Goal: Transaction & Acquisition: Register for event/course

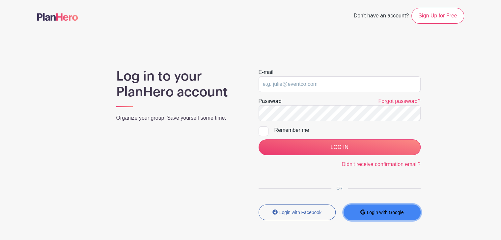
click at [389, 207] on button "Login with Google" at bounding box center [381, 213] width 77 height 16
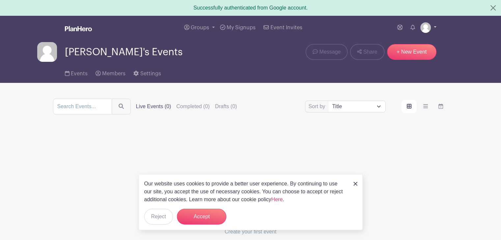
click at [429, 27] on img at bounding box center [425, 27] width 11 height 11
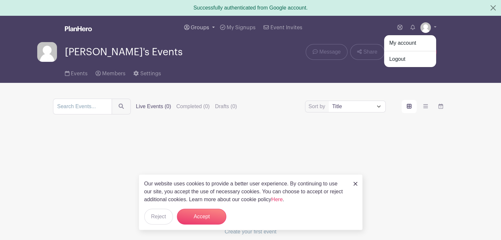
click at [208, 23] on link "Groups" at bounding box center [199, 28] width 36 height 24
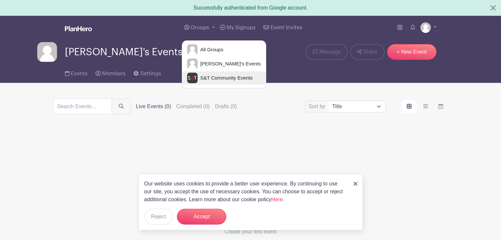
click at [204, 75] on span "S&T Community Events" at bounding box center [225, 78] width 55 height 8
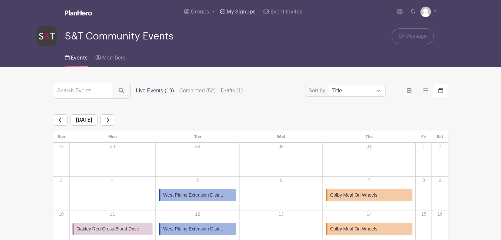
click at [233, 10] on span "My Signups" at bounding box center [241, 11] width 29 height 5
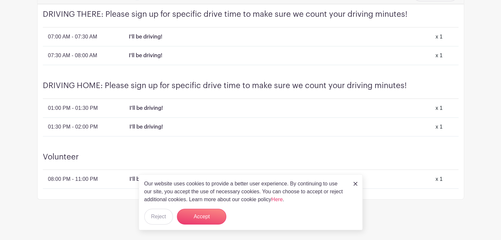
scroll to position [195, 0]
click at [355, 181] on link at bounding box center [355, 184] width 4 height 8
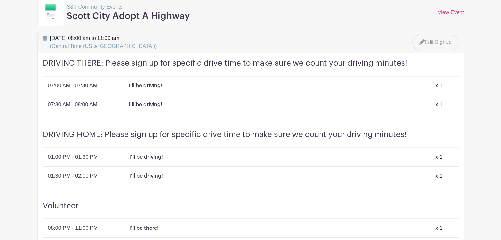
scroll to position [195, 0]
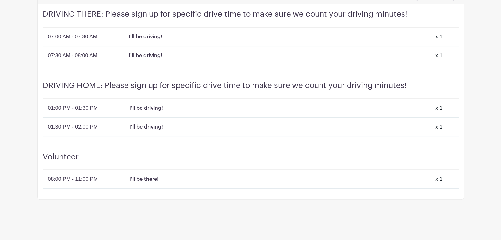
click at [113, 174] on div "Volunteer 08:00 PM - 11:00 PM I'll be there! x 1" at bounding box center [251, 173] width 426 height 53
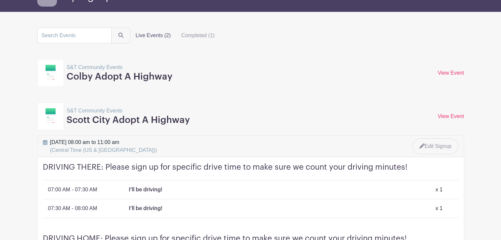
scroll to position [0, 0]
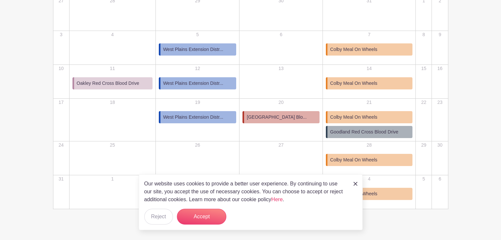
scroll to position [156, 0]
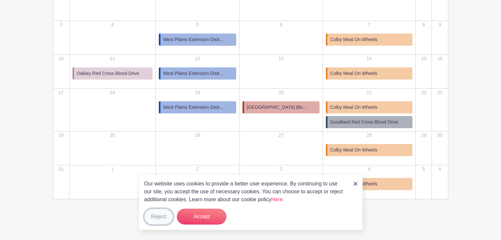
click at [157, 220] on button "Reject" at bounding box center [158, 217] width 29 height 16
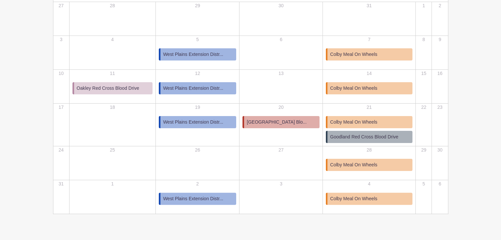
scroll to position [140, 0]
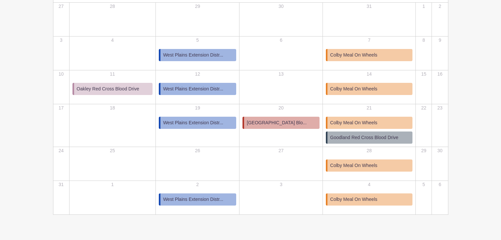
click at [267, 127] on link "Colby Community College Blo..." at bounding box center [280, 123] width 77 height 12
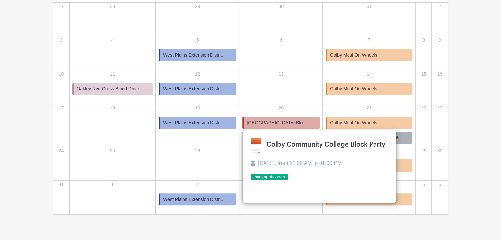
click at [474, 127] on main "Groups All Groups Josh's Events S&T Community Events My Signups Event Invites M…" at bounding box center [250, 58] width 501 height 396
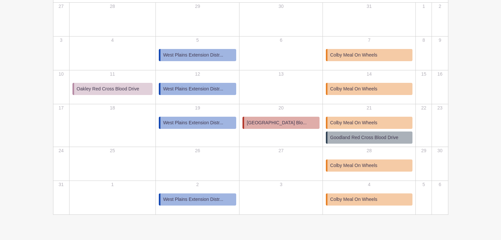
click at [262, 124] on span "Colby Community College Blo..." at bounding box center [277, 123] width 60 height 7
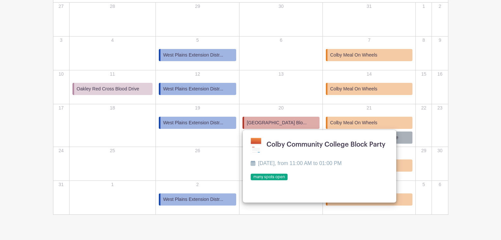
click at [251, 181] on link at bounding box center [251, 181] width 0 height 0
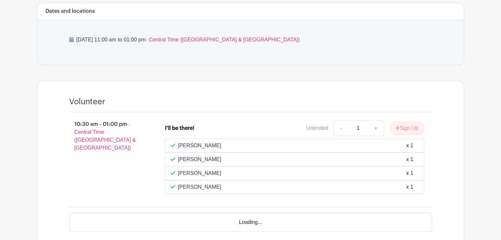
scroll to position [306, 0]
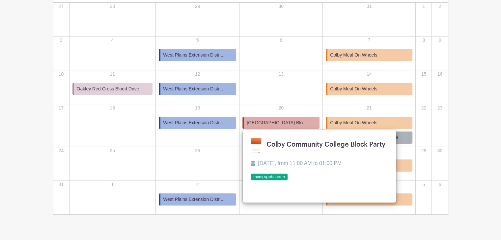
scroll to position [122, 0]
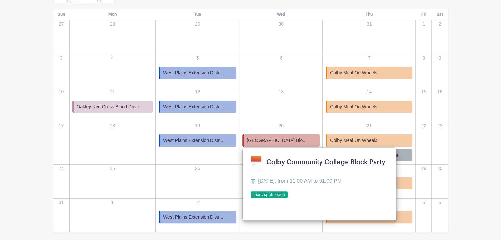
click at [471, 130] on main "Groups All Groups Josh's Events S&T Community Events My Signups Event Invites M…" at bounding box center [250, 76] width 501 height 396
click at [270, 111] on div "13" at bounding box center [281, 105] width 82 height 33
click at [447, 159] on td "23" at bounding box center [440, 143] width 16 height 43
click at [412, 156] on link "Goodland Red Cross Blood Drive" at bounding box center [369, 155] width 87 height 12
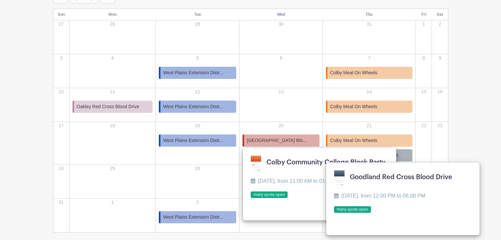
scroll to position [156, 0]
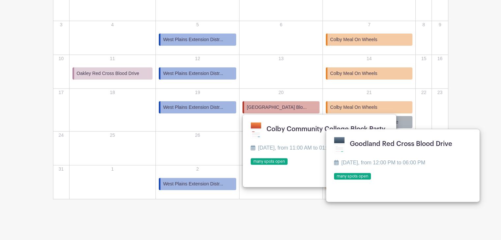
click at [293, 110] on span "Colby Community College Blo..." at bounding box center [277, 107] width 60 height 7
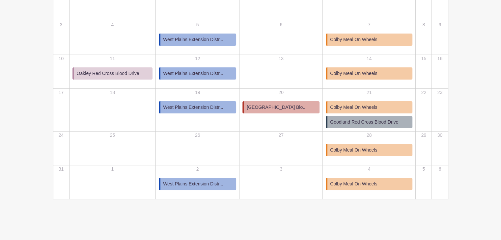
click at [201, 181] on span "West Plains Extension Distr..." at bounding box center [193, 184] width 60 height 7
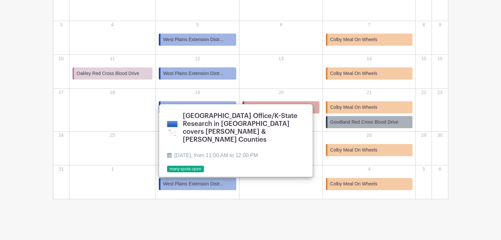
click at [167, 173] on link at bounding box center [167, 173] width 0 height 0
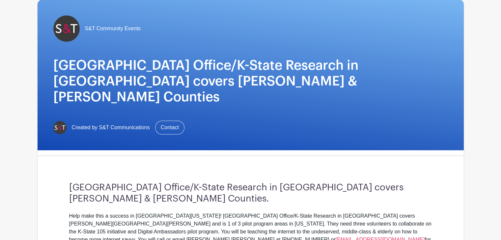
scroll to position [47, 0]
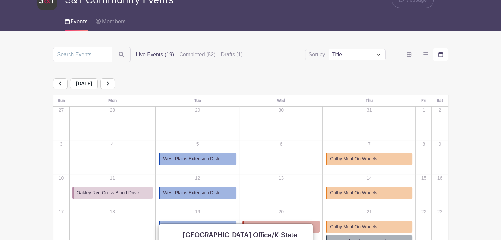
scroll to position [36, 0]
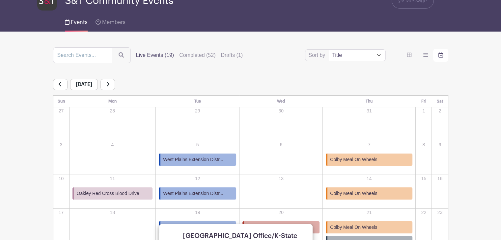
click at [109, 85] on icon at bounding box center [107, 84] width 3 height 5
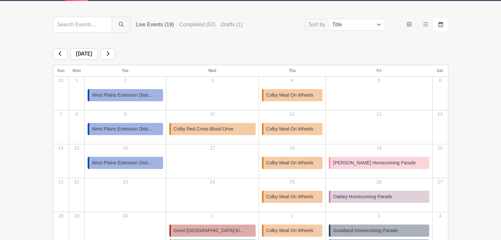
scroll to position [69, 0]
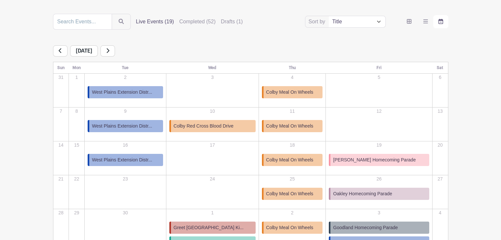
click at [115, 49] on link at bounding box center [107, 50] width 14 height 11
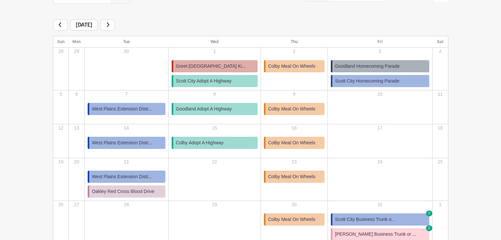
scroll to position [95, 0]
click at [115, 29] on link at bounding box center [107, 25] width 14 height 11
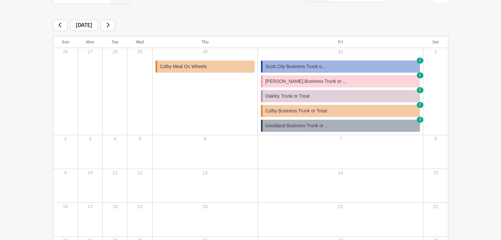
click at [122, 29] on div "November 2025" at bounding box center [250, 25] width 395 height 11
click at [115, 23] on link at bounding box center [107, 25] width 14 height 11
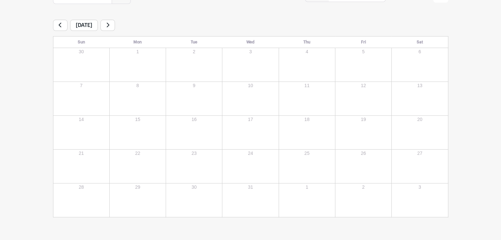
click at [61, 26] on icon at bounding box center [60, 24] width 3 height 5
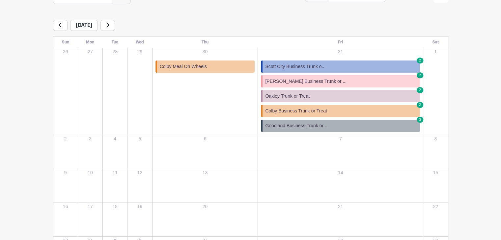
click at [61, 26] on icon at bounding box center [60, 24] width 3 height 5
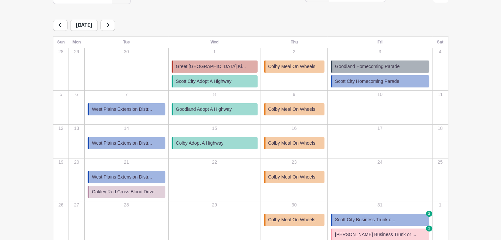
click at [61, 26] on icon at bounding box center [60, 24] width 3 height 5
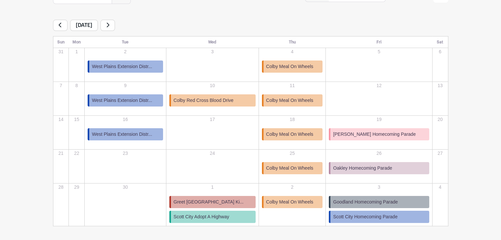
click at [61, 26] on icon at bounding box center [60, 24] width 3 height 5
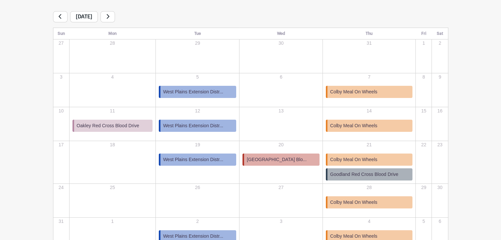
scroll to position [101, 0]
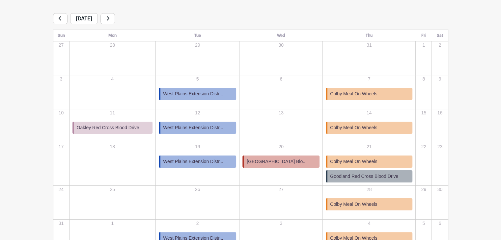
click at [115, 23] on link at bounding box center [107, 18] width 14 height 11
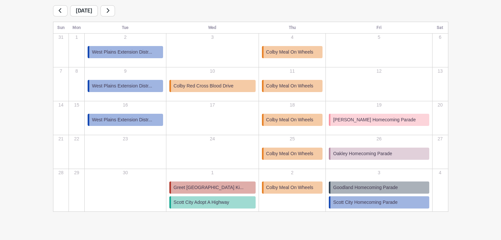
scroll to position [110, 0]
click at [226, 189] on span "Greet Dighton Elementary Ki..." at bounding box center [209, 187] width 70 height 7
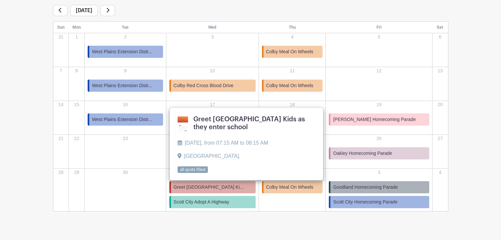
click at [277, 223] on main "Groups All Groups Josh's Events S&T Community Events My Signups Event Invites M…" at bounding box center [250, 71] width 501 height 363
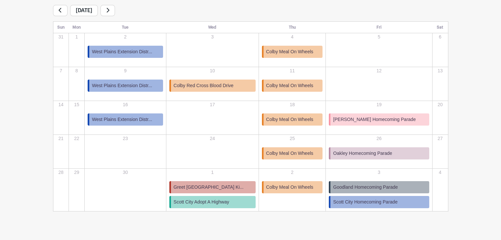
click at [367, 154] on span "Oakley Homecoming Parade" at bounding box center [362, 153] width 59 height 7
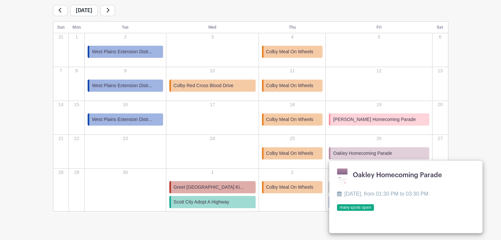
click at [460, 81] on turbo-frame "Sort by Title Recently modified Newest Upcoming dates Live Events (19) Complete…" at bounding box center [250, 92] width 427 height 238
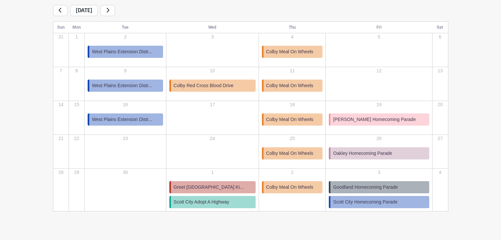
click at [354, 156] on span "Oakley Homecoming Parade" at bounding box center [362, 153] width 59 height 7
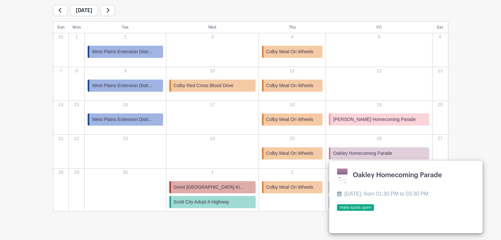
click at [337, 211] on link at bounding box center [337, 211] width 0 height 0
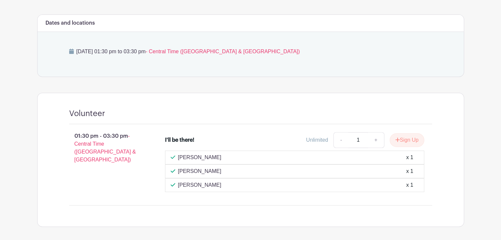
scroll to position [254, 0]
click at [411, 139] on button "Sign Up" at bounding box center [407, 140] width 35 height 14
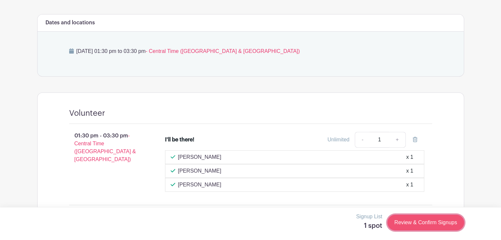
click at [427, 223] on link "Review & Confirm Signups" at bounding box center [425, 223] width 76 height 16
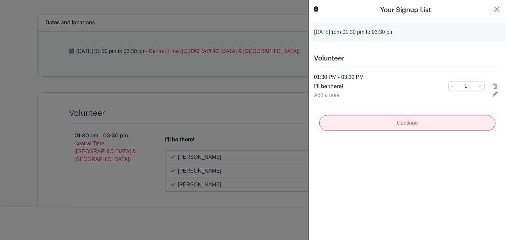
click at [399, 121] on input "Continue" at bounding box center [407, 123] width 176 height 16
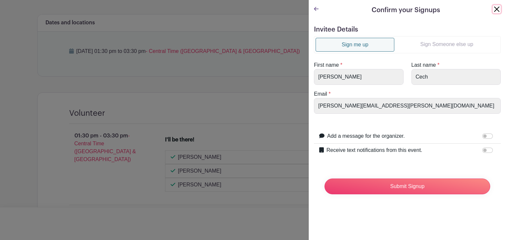
click at [494, 8] on button "Close" at bounding box center [497, 9] width 8 height 8
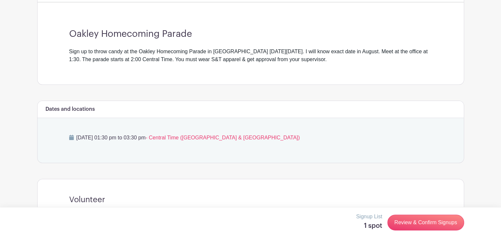
scroll to position [281, 0]
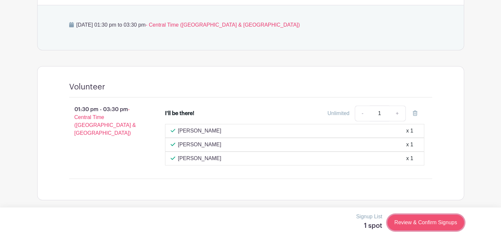
click at [410, 222] on link "Review & Confirm Signups" at bounding box center [425, 223] width 76 height 16
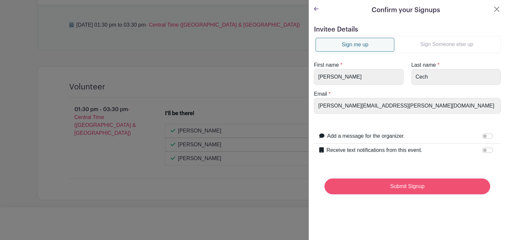
click at [400, 185] on input "Submit Signup" at bounding box center [407, 187] width 166 height 16
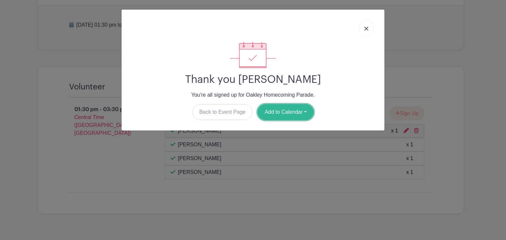
click at [301, 117] on button "Add to Calendar" at bounding box center [286, 112] width 56 height 16
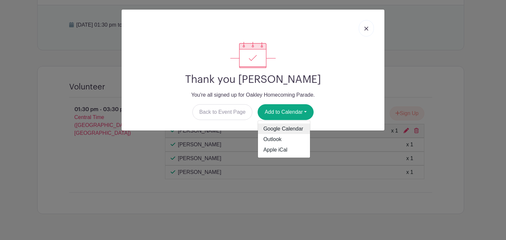
click at [289, 128] on link "Google Calendar" at bounding box center [284, 129] width 52 height 11
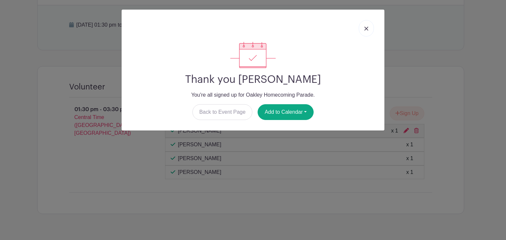
click at [372, 27] on link at bounding box center [366, 28] width 15 height 16
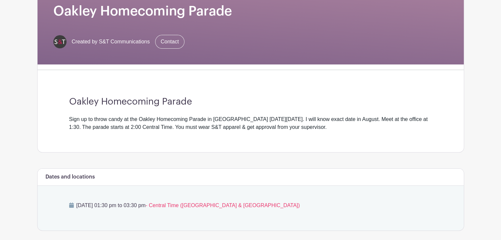
scroll to position [64, 0]
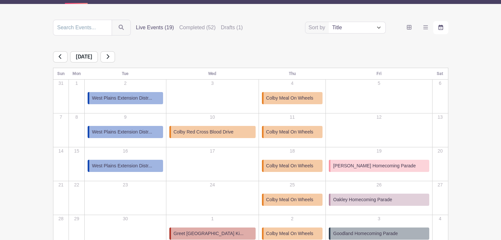
scroll to position [62, 0]
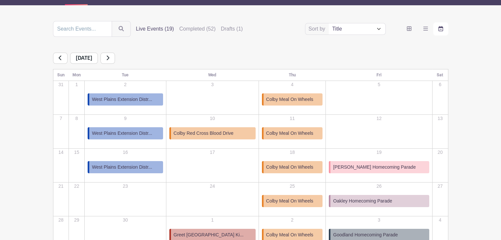
click at [115, 59] on link at bounding box center [107, 58] width 14 height 11
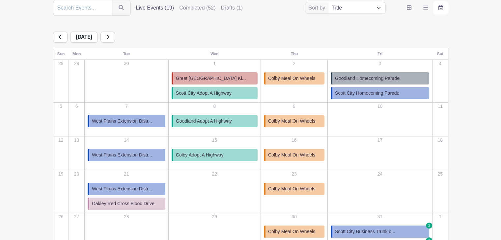
scroll to position [107, 0]
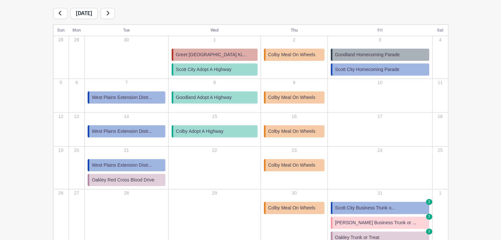
click at [202, 56] on span "Greet Dighton Elementary Ki..." at bounding box center [211, 54] width 70 height 7
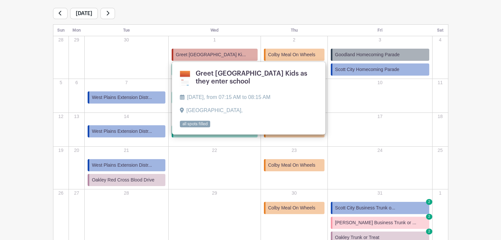
click at [476, 68] on main "Groups All Groups Josh's Events S&T Community Events My Signups Event Invites M…" at bounding box center [250, 105] width 501 height 425
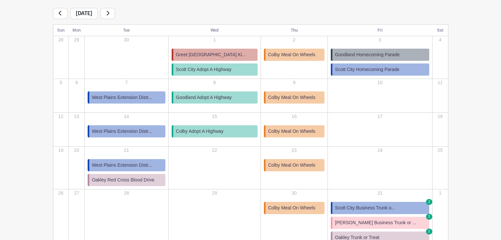
click at [224, 98] on span "Goodland Adopt A Highway" at bounding box center [204, 97] width 56 height 7
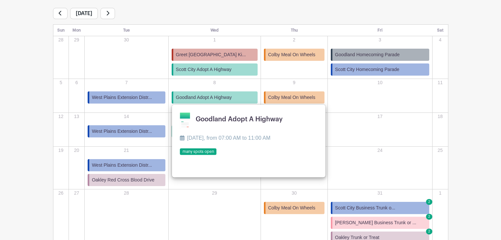
click at [219, 199] on div "29" at bounding box center [214, 206] width 91 height 33
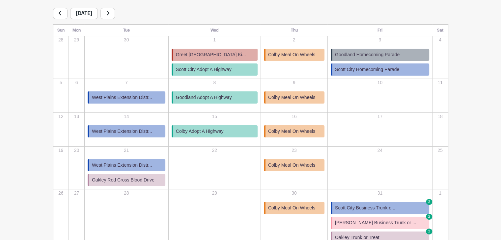
click at [213, 131] on span "Colby Adopt A Highway" at bounding box center [200, 131] width 48 height 7
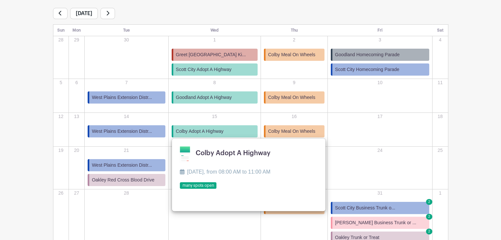
click at [180, 189] on link at bounding box center [180, 189] width 0 height 0
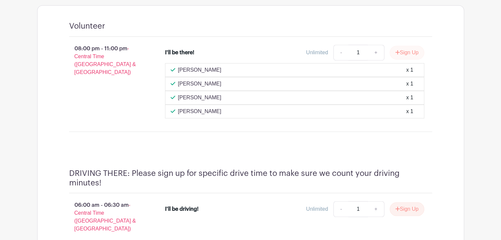
scroll to position [381, 0]
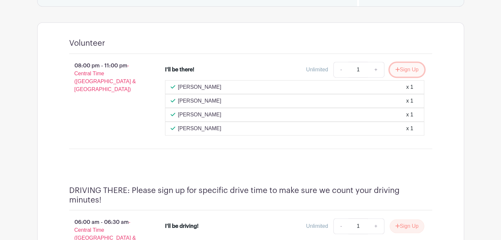
click at [398, 67] on icon "submit" at bounding box center [397, 69] width 5 height 5
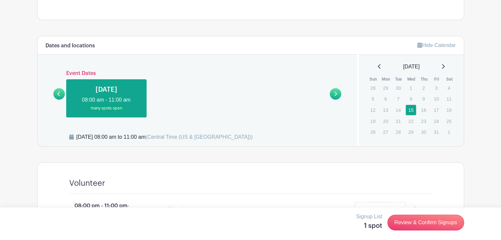
scroll to position [214, 0]
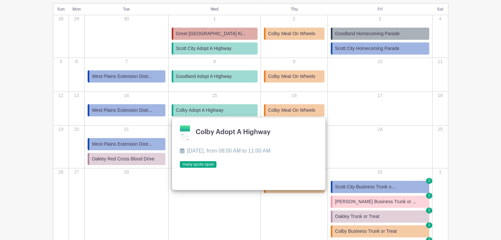
scroll to position [107, 0]
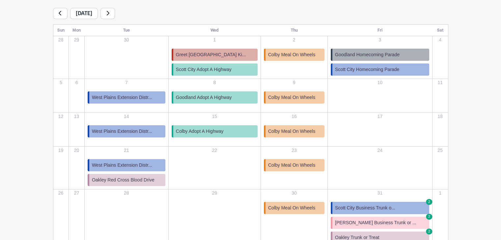
click at [217, 96] on span "Goodland Adopt A Highway" at bounding box center [204, 97] width 56 height 7
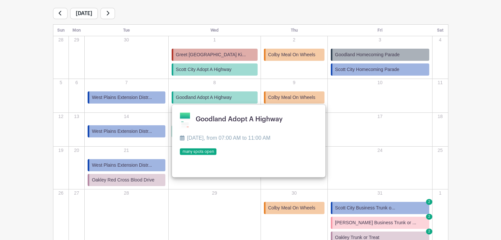
click at [180, 155] on link at bounding box center [180, 155] width 0 height 0
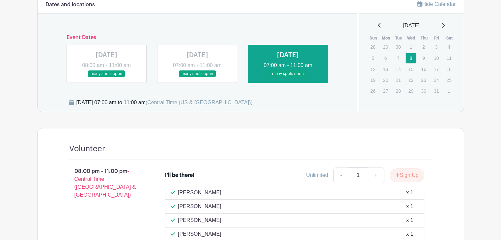
scroll to position [271, 0]
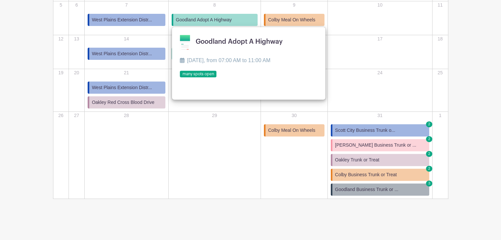
scroll to position [107, 0]
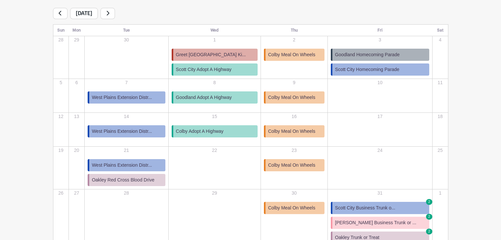
click at [209, 72] on span "Scott City Adopt A Highway" at bounding box center [204, 69] width 56 height 7
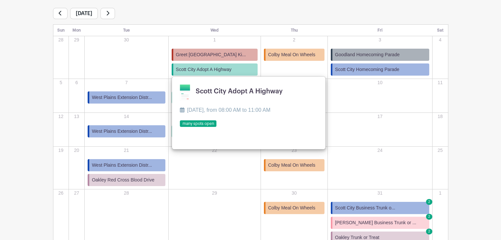
click at [180, 127] on link at bounding box center [180, 127] width 0 height 0
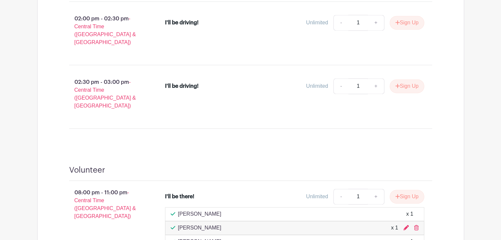
scroll to position [1001, 0]
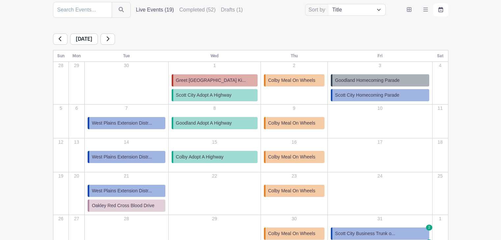
scroll to position [73, 0]
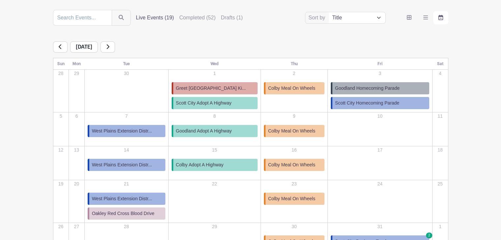
click at [115, 42] on link at bounding box center [107, 46] width 14 height 11
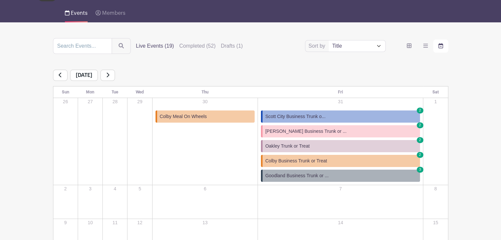
scroll to position [33, 0]
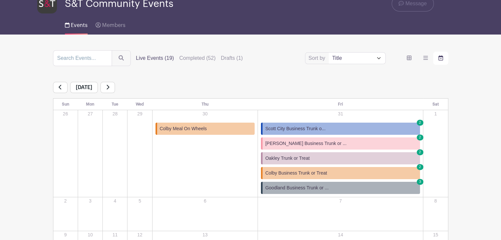
click at [115, 85] on link at bounding box center [107, 87] width 14 height 11
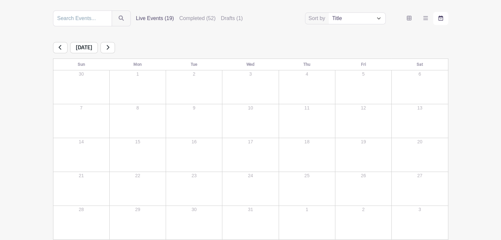
scroll to position [71, 0]
click at [59, 52] on link at bounding box center [60, 48] width 14 height 11
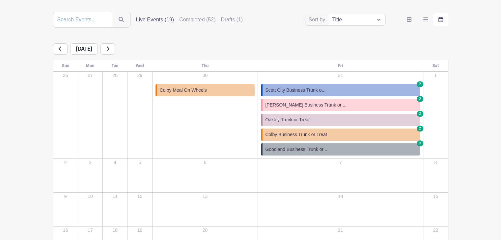
click at [59, 52] on link at bounding box center [60, 48] width 14 height 11
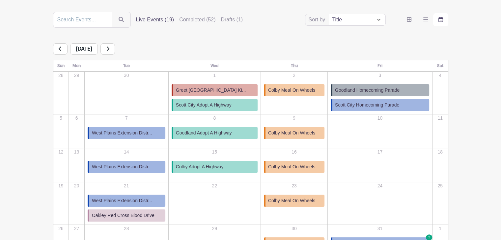
click at [59, 52] on link at bounding box center [60, 48] width 14 height 11
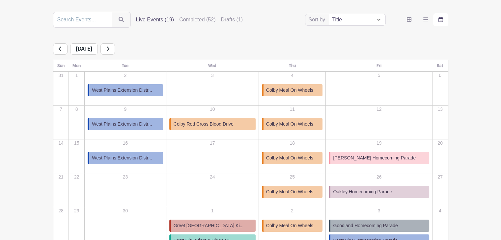
click at [59, 52] on link at bounding box center [60, 48] width 14 height 11
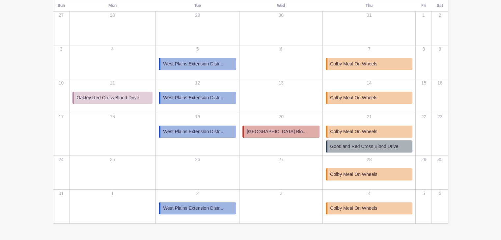
scroll to position [130, 0]
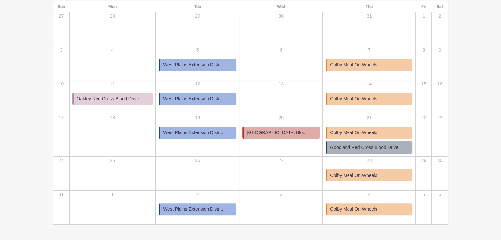
click at [275, 130] on span "Colby Community College Blo..." at bounding box center [277, 132] width 60 height 7
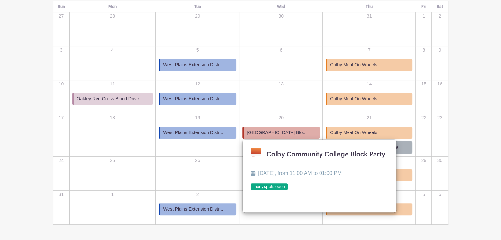
click at [251, 191] on link at bounding box center [251, 191] width 0 height 0
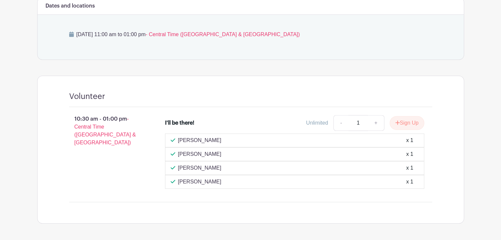
scroll to position [306, 0]
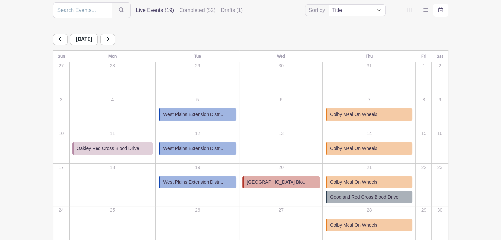
scroll to position [73, 0]
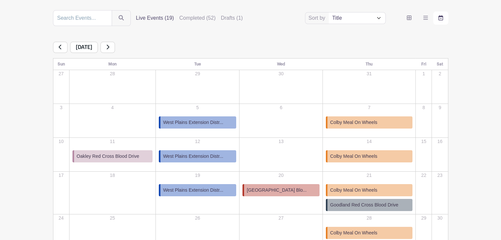
click at [124, 160] on link "Oakley Red Cross Blood Drive" at bounding box center [112, 156] width 80 height 12
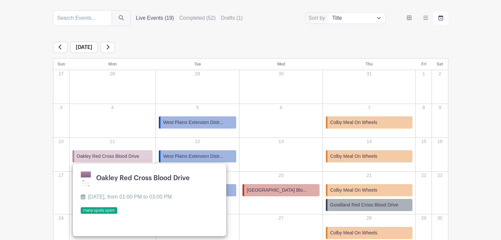
click at [289, 143] on p "13" at bounding box center [281, 141] width 82 height 7
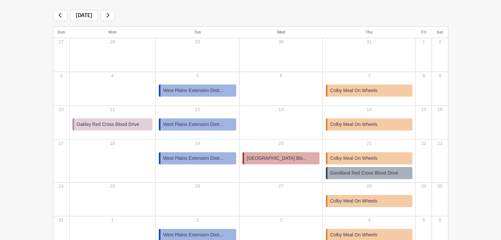
scroll to position [90, 0]
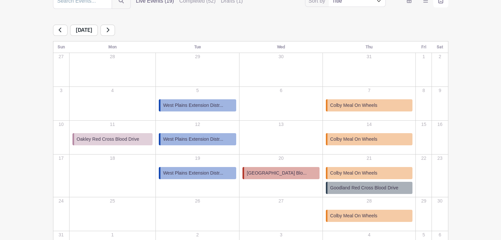
click at [115, 32] on link at bounding box center [107, 30] width 14 height 11
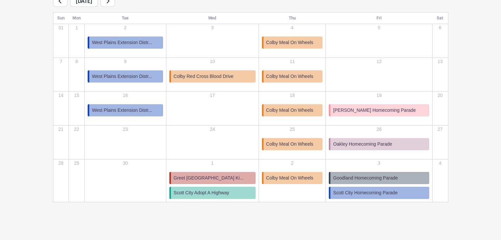
scroll to position [122, 0]
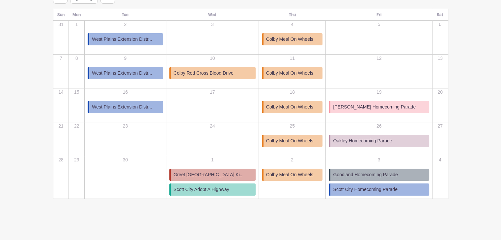
click at [217, 178] on link "Greet Dighton Elementary Ki..." at bounding box center [212, 175] width 86 height 12
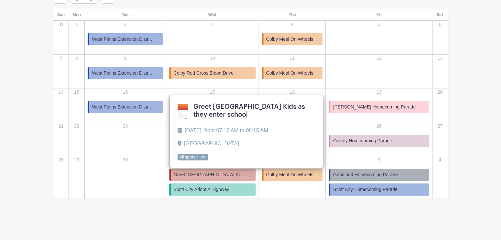
click at [217, 188] on span "Scott City Adopt A Highway" at bounding box center [202, 189] width 56 height 7
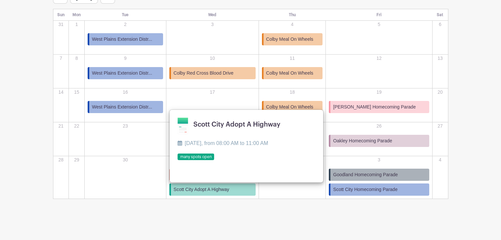
click at [259, 215] on main "Groups All Groups Josh's Events S&T Community Events My Signups Event Invites M…" at bounding box center [250, 59] width 501 height 363
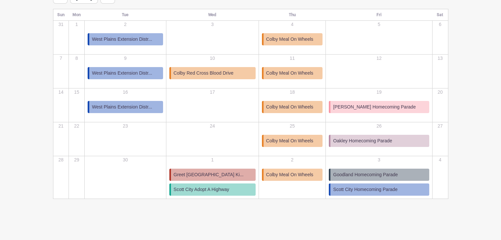
click at [236, 176] on span "Greet Dighton Elementary Ki..." at bounding box center [209, 175] width 70 height 7
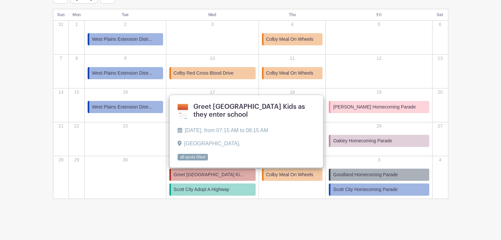
click at [373, 211] on main "Groups All Groups Josh's Events S&T Community Events My Signups Event Invites M…" at bounding box center [250, 59] width 501 height 363
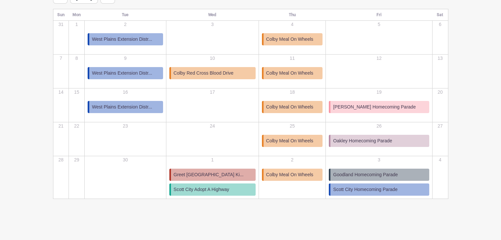
click at [382, 177] on span "Goodland Homecoming Parade" at bounding box center [365, 175] width 65 height 7
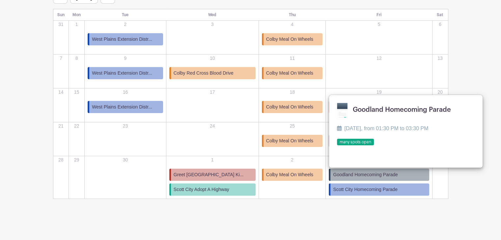
click at [474, 72] on main "Groups All Groups Josh's Events S&T Community Events My Signups Event Invites M…" at bounding box center [250, 59] width 501 height 363
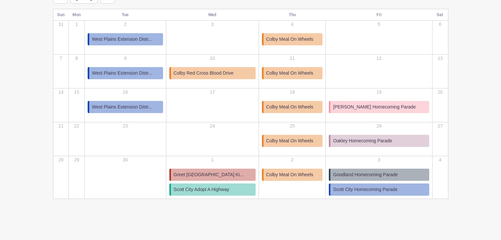
click at [373, 188] on span "Scott City Homecoming Parade" at bounding box center [365, 189] width 64 height 7
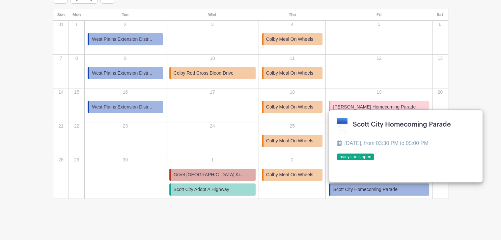
click at [337, 161] on link at bounding box center [337, 161] width 0 height 0
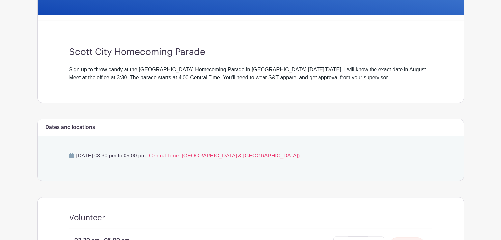
scroll to position [145, 0]
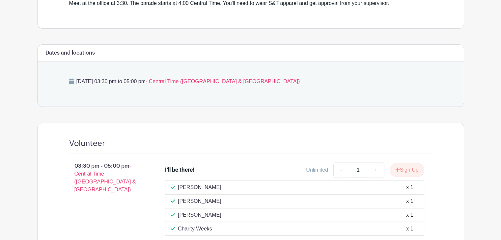
scroll to position [122, 0]
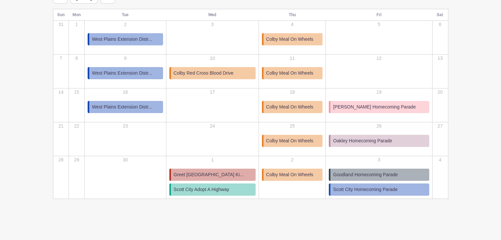
click at [390, 174] on span "Goodland Homecoming Parade" at bounding box center [365, 175] width 65 height 7
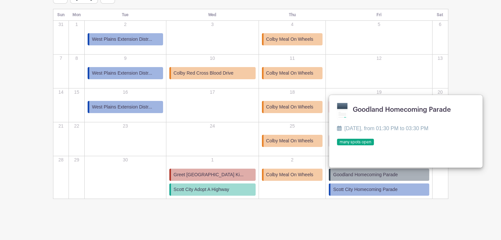
click at [337, 146] on link at bounding box center [337, 146] width 0 height 0
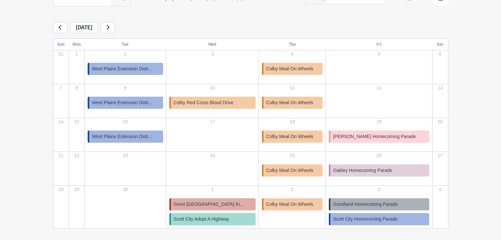
scroll to position [122, 0]
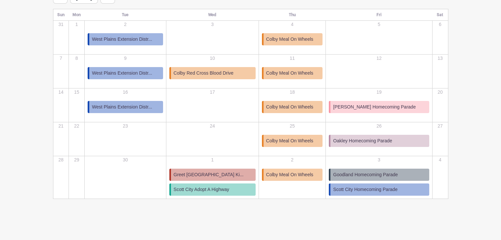
click at [383, 142] on span "Oakley Homecoming Parade" at bounding box center [362, 141] width 59 height 7
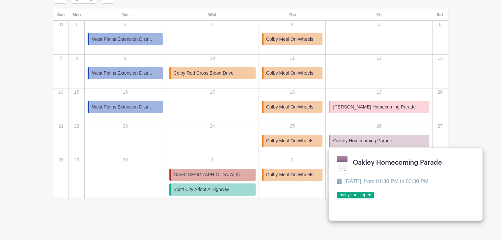
click at [480, 97] on main "Groups All Groups Josh's Events S&T Community Events My Signups Event Invites M…" at bounding box center [250, 59] width 501 height 363
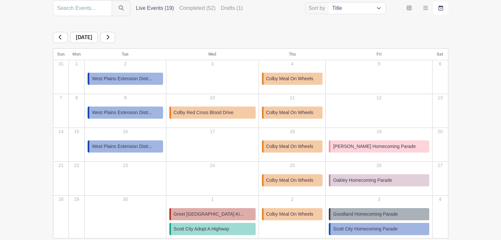
scroll to position [82, 0]
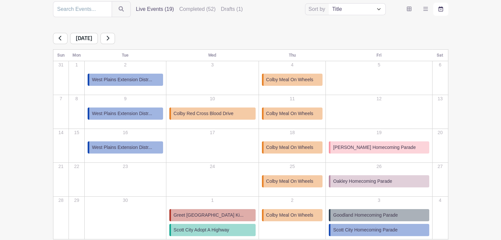
click at [109, 38] on icon at bounding box center [107, 38] width 3 height 5
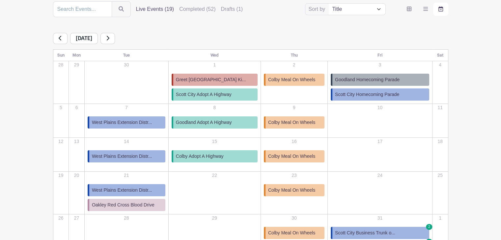
click at [224, 127] on link "Goodland Adopt A Highway" at bounding box center [215, 123] width 86 height 12
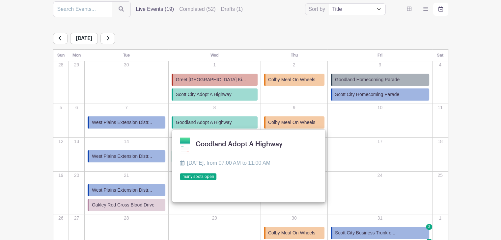
click at [180, 180] on link at bounding box center [180, 180] width 0 height 0
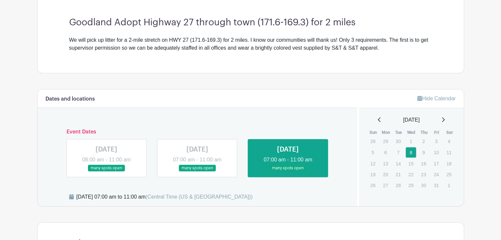
scroll to position [179, 0]
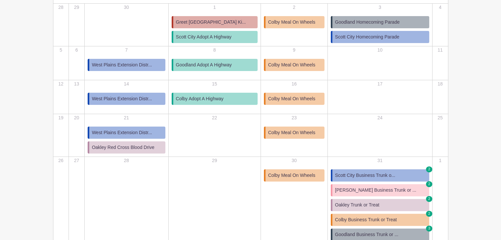
scroll to position [138, 0]
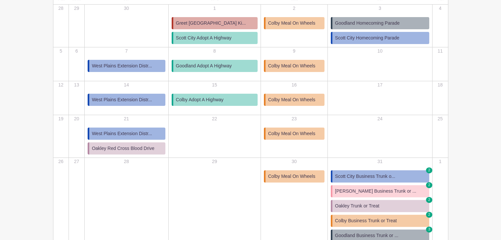
click at [217, 66] on span "Goodland Adopt A Highway" at bounding box center [204, 66] width 56 height 7
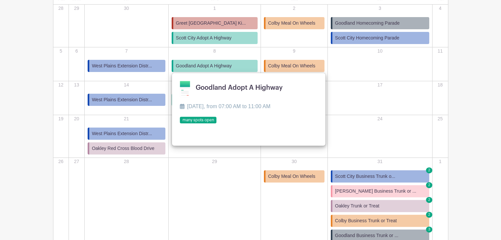
click at [180, 124] on link at bounding box center [180, 124] width 0 height 0
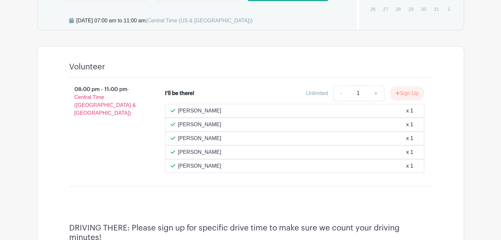
scroll to position [354, 0]
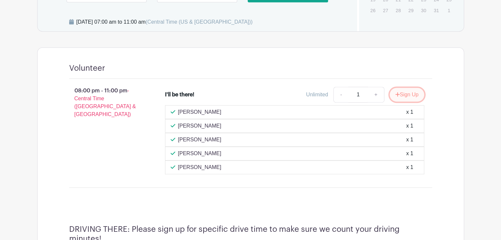
click at [399, 91] on button "Sign Up" at bounding box center [407, 95] width 35 height 14
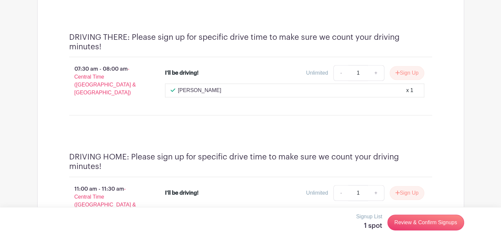
scroll to position [548, 0]
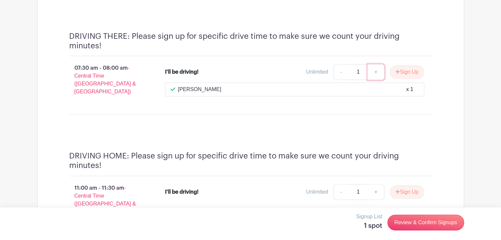
click at [374, 69] on link "+" at bounding box center [375, 72] width 16 height 16
type input "2"
click at [375, 189] on link "+" at bounding box center [375, 192] width 16 height 16
type input "2"
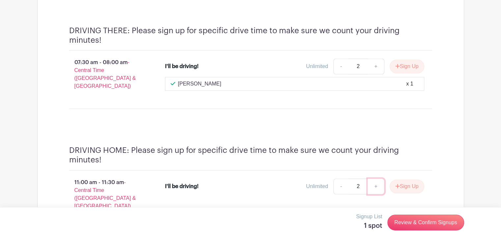
scroll to position [557, 0]
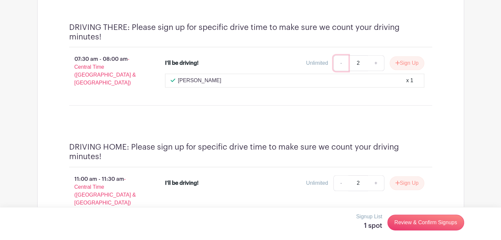
click at [340, 61] on link "-" at bounding box center [340, 63] width 15 height 16
type input "1"
click at [339, 176] on link "-" at bounding box center [340, 184] width 15 height 16
type input "1"
click at [400, 62] on button "Sign Up" at bounding box center [407, 63] width 35 height 14
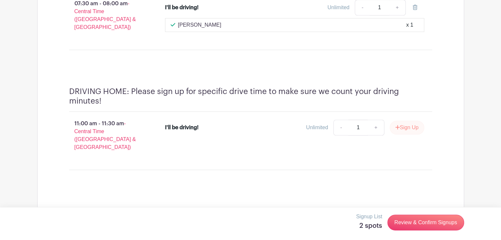
scroll to position [612, 0]
click at [398, 121] on button "Sign Up" at bounding box center [407, 128] width 35 height 14
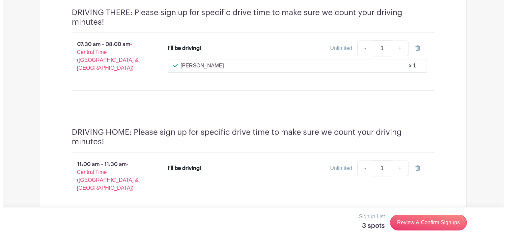
scroll to position [572, 0]
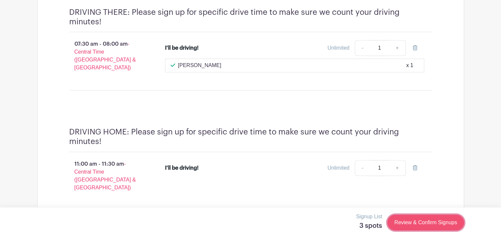
click at [433, 220] on link "Review & Confirm Signups" at bounding box center [425, 223] width 76 height 16
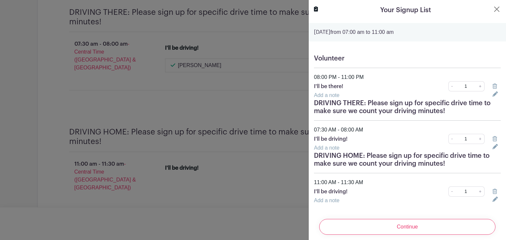
scroll to position [12, 0]
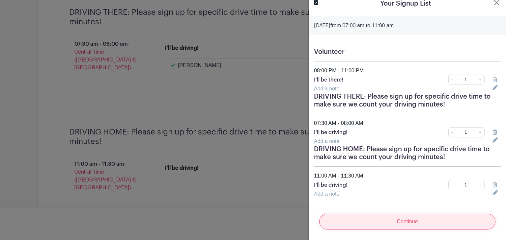
click at [397, 214] on input "Continue" at bounding box center [407, 222] width 176 height 16
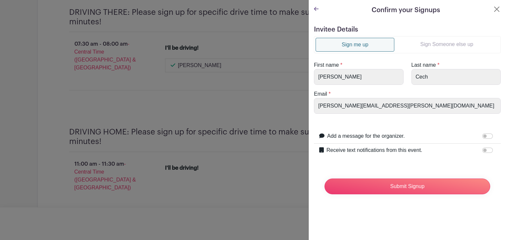
scroll to position [0, 0]
click at [394, 186] on input "Submit Signup" at bounding box center [407, 187] width 166 height 16
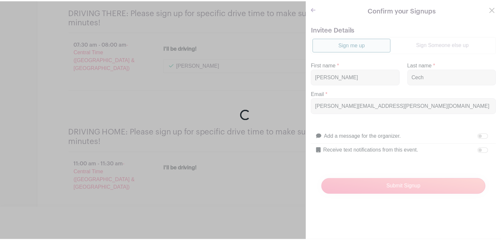
scroll to position [585, 0]
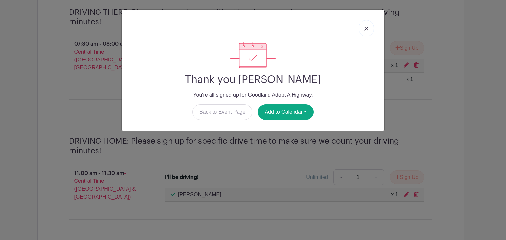
click at [365, 27] on img at bounding box center [366, 29] width 4 height 4
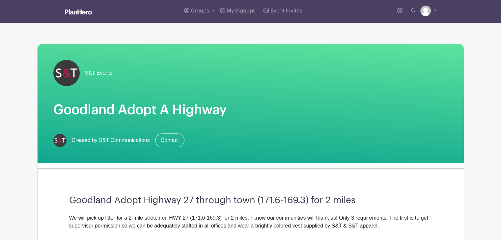
scroll to position [0, 0]
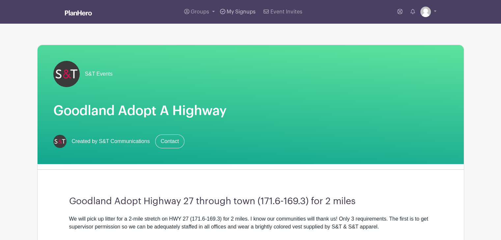
click at [228, 16] on link "My Signups" at bounding box center [237, 12] width 41 height 24
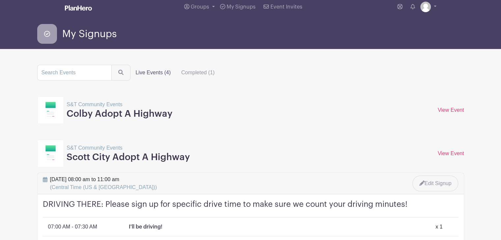
scroll to position [5, 0]
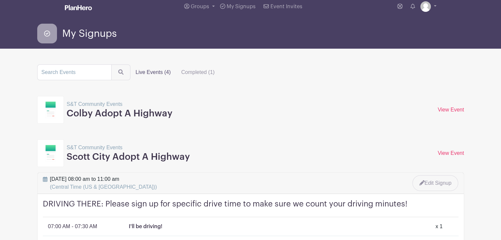
click at [94, 114] on h3 "Colby Adopt A Highway" at bounding box center [120, 113] width 106 height 11
click at [448, 105] on div "S&T Community Events Colby Adopt A Highway View Event" at bounding box center [250, 110] width 427 height 28
click at [449, 108] on link "View Event" at bounding box center [451, 110] width 26 height 6
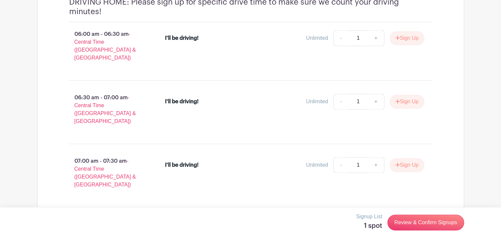
scroll to position [910, 0]
